Goal: Navigation & Orientation: Find specific page/section

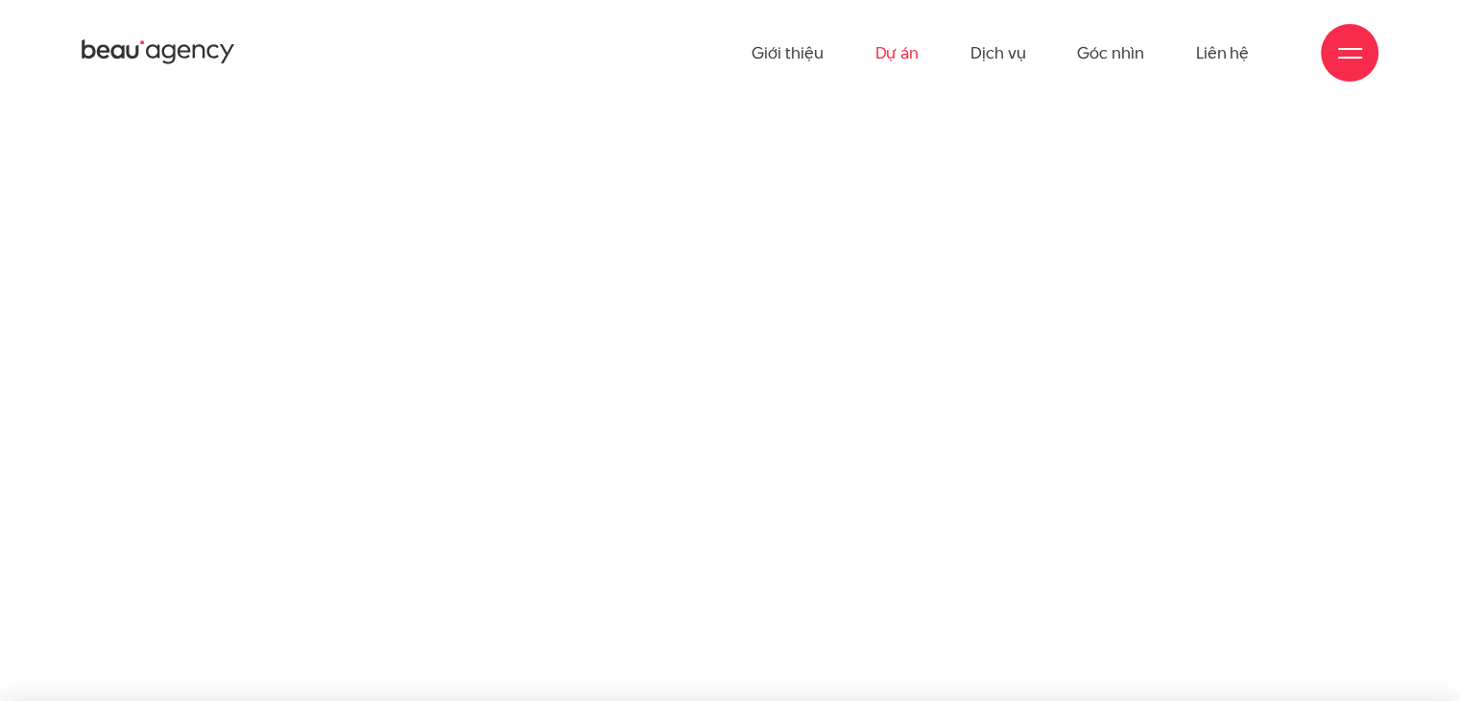
click at [899, 55] on link "Dự án" at bounding box center [896, 53] width 44 height 106
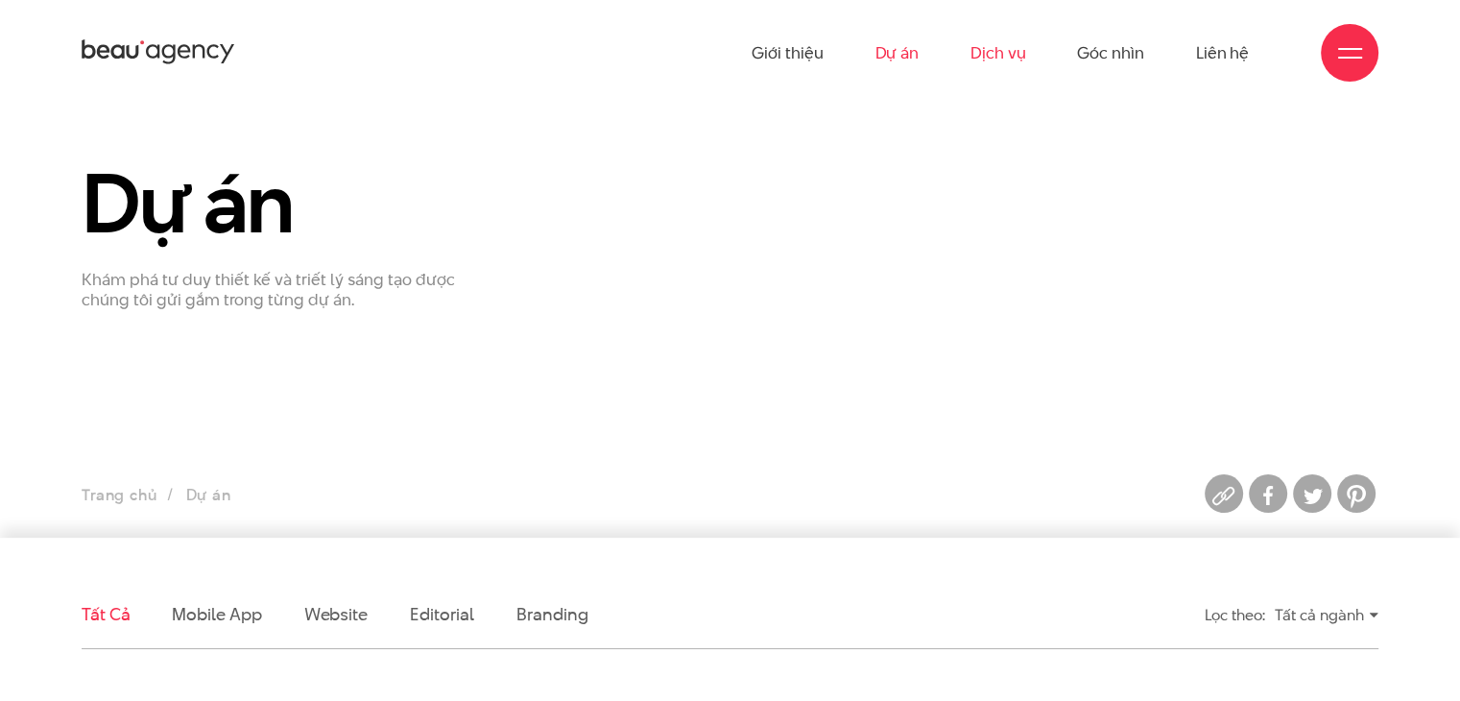
click at [994, 56] on link "Dịch vụ" at bounding box center [997, 53] width 55 height 106
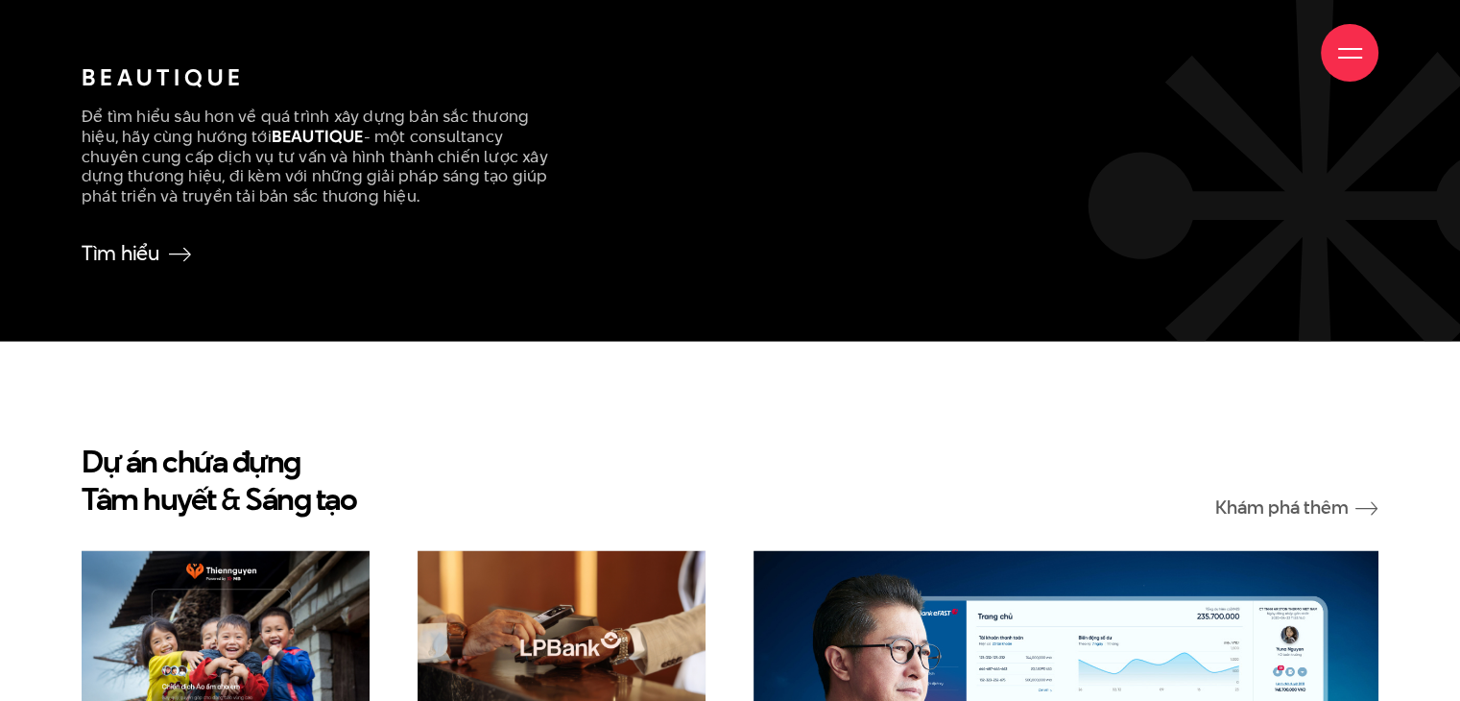
scroll to position [3167, 0]
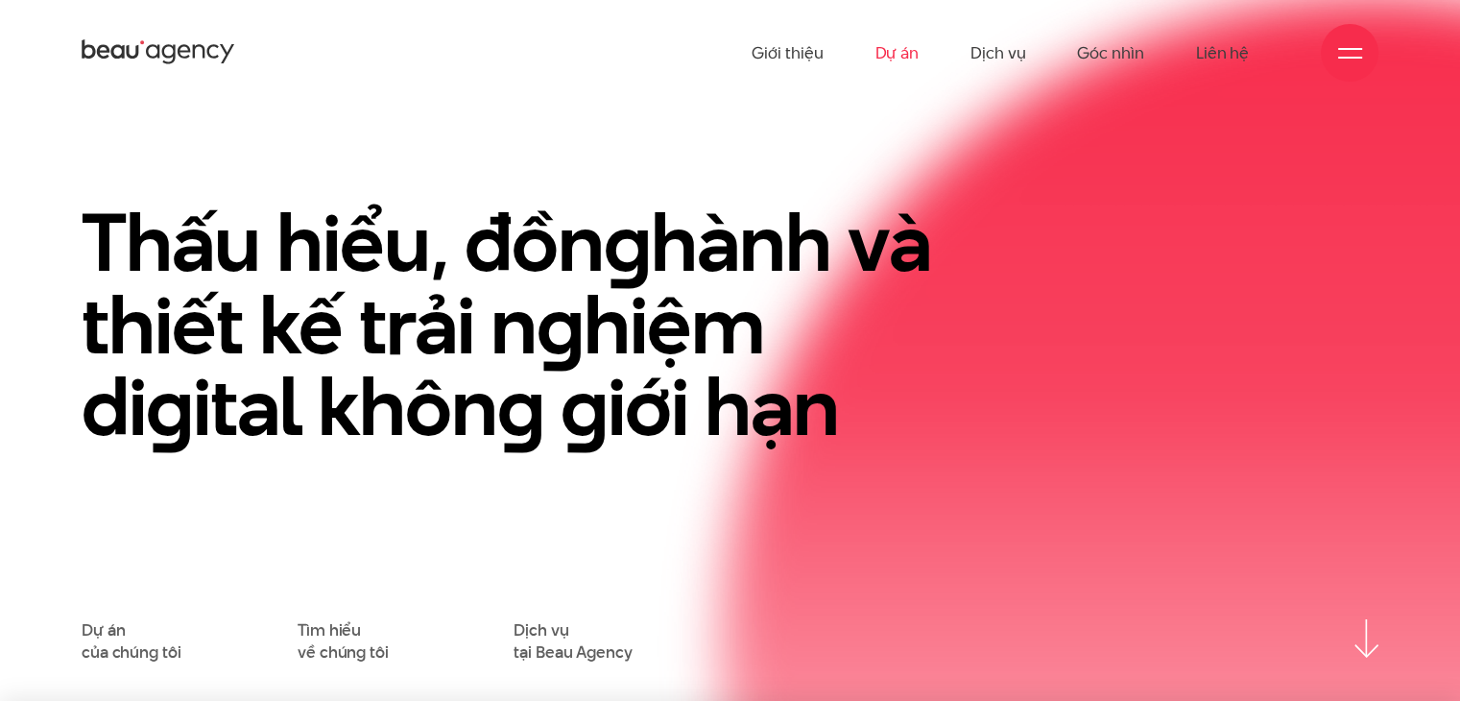
click at [902, 47] on link "Dự án" at bounding box center [896, 53] width 44 height 106
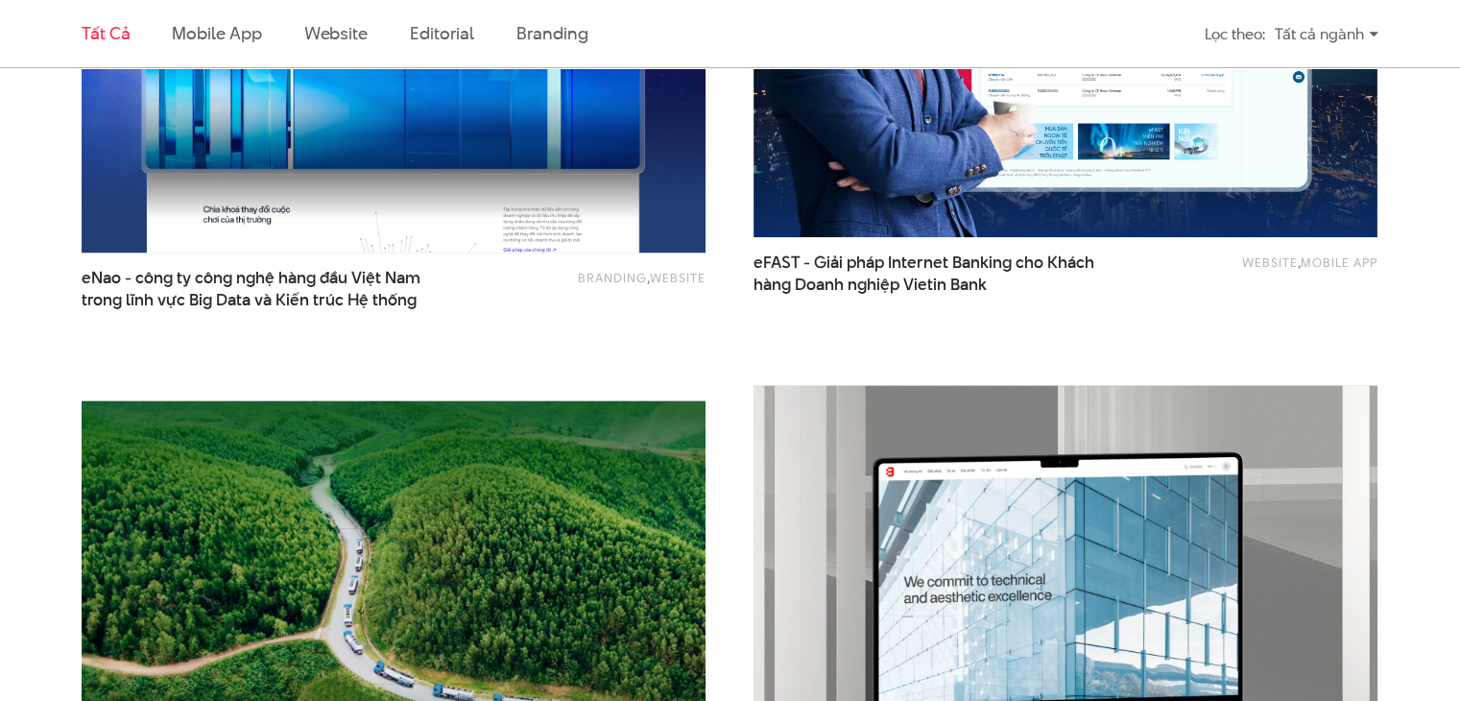
scroll to position [2111, 0]
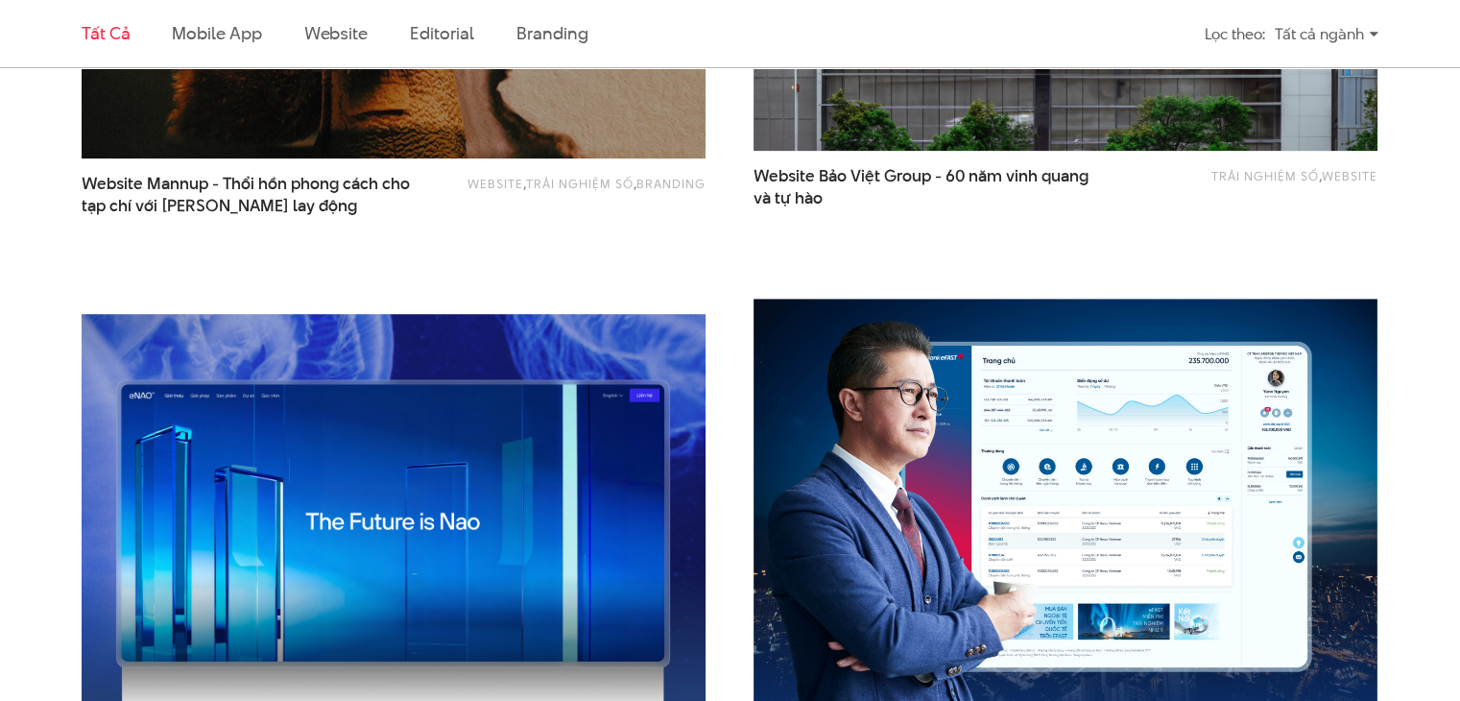
click at [553, 554] on img at bounding box center [394, 523] width 686 height 460
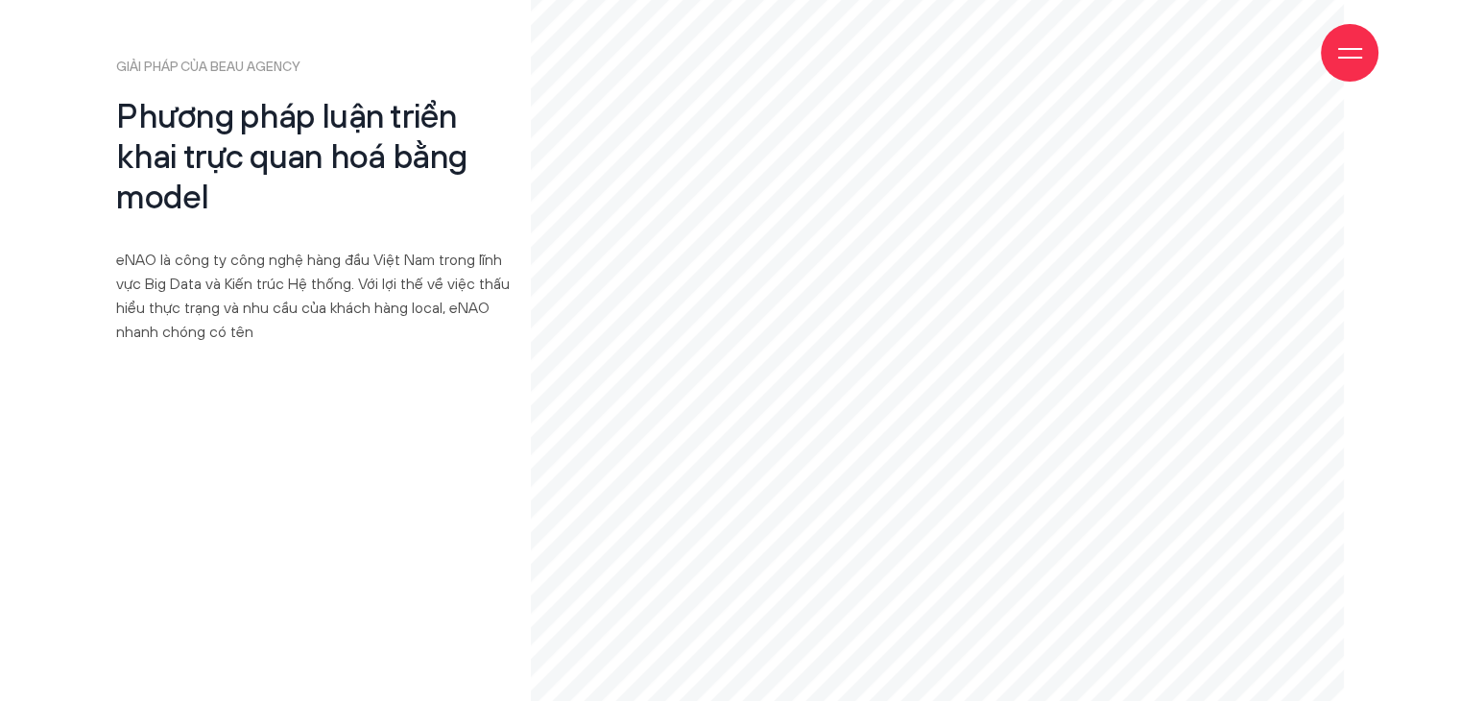
scroll to position [9291, 0]
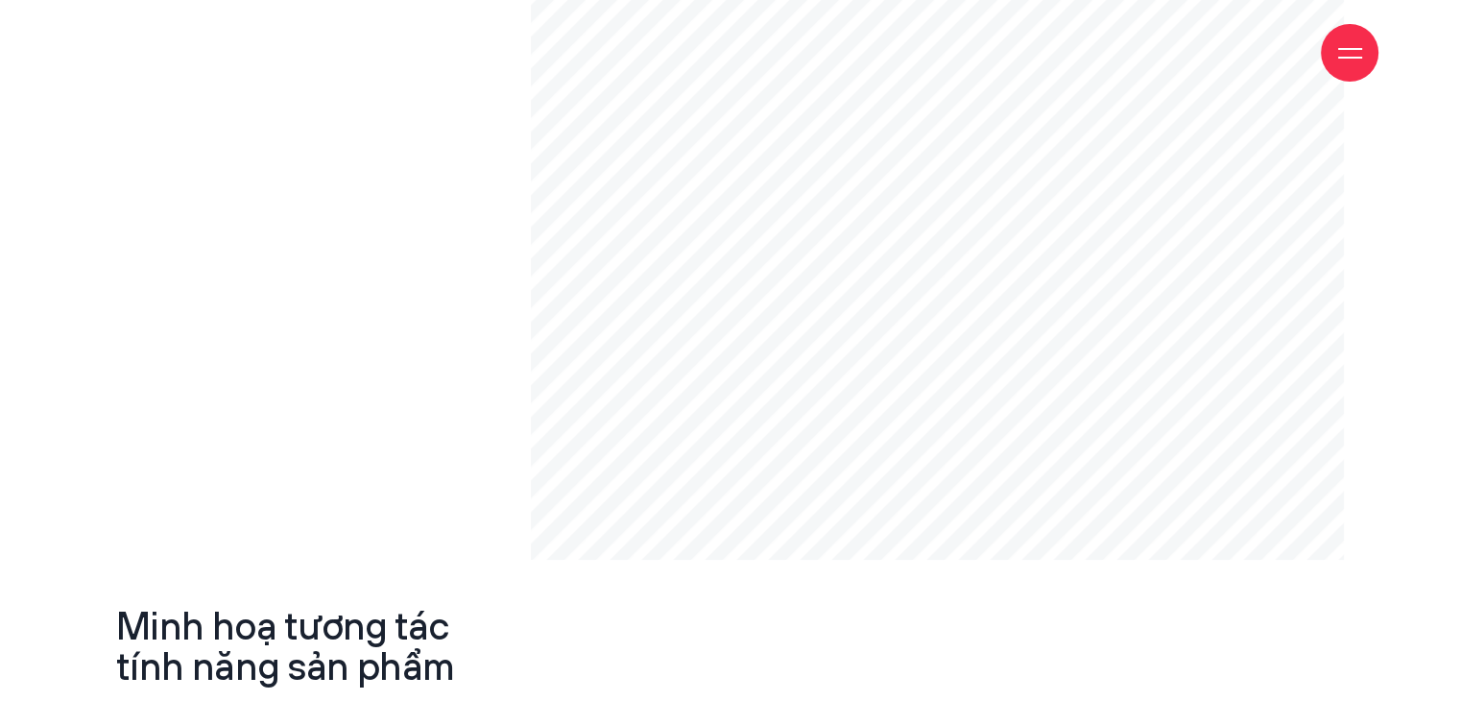
click at [1359, 58] on span at bounding box center [1350, 58] width 24 height 2
